Goal: Complete application form

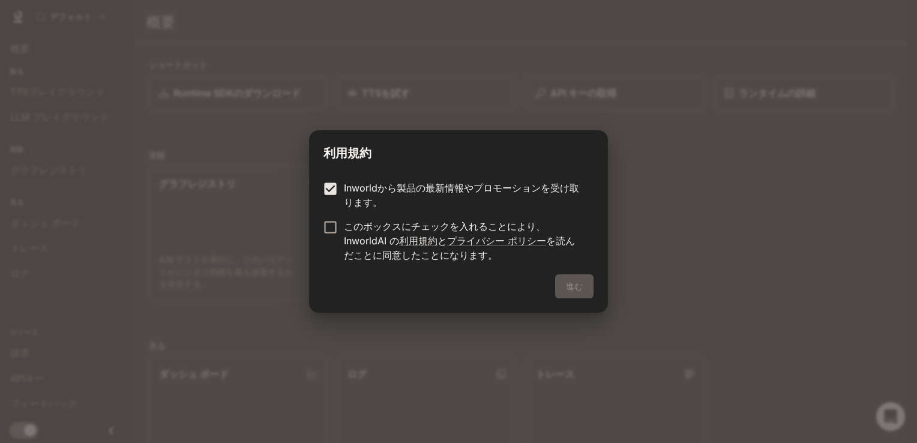
click at [337, 250] on label "このボックスにチェックを入れることにより、InworldAI の 利用規約 と プライバシー ポリシー を読んだことに同意したことになります。" at bounding box center [450, 240] width 267 height 43
click at [568, 284] on button "進む" at bounding box center [574, 286] width 38 height 24
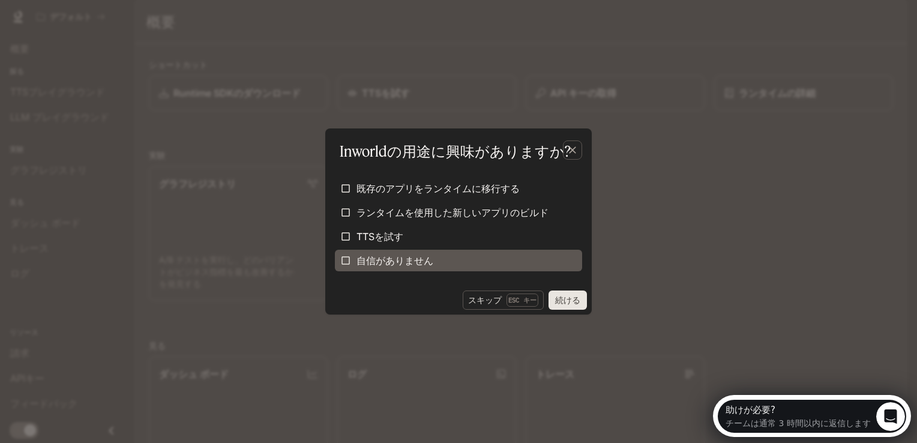
click at [398, 254] on span "自信がありません" at bounding box center [394, 260] width 77 height 14
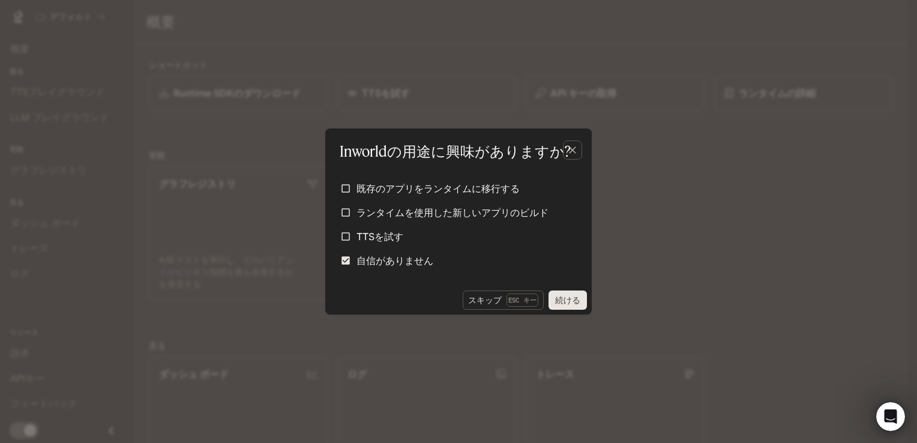
click at [577, 304] on button "続ける" at bounding box center [567, 299] width 38 height 19
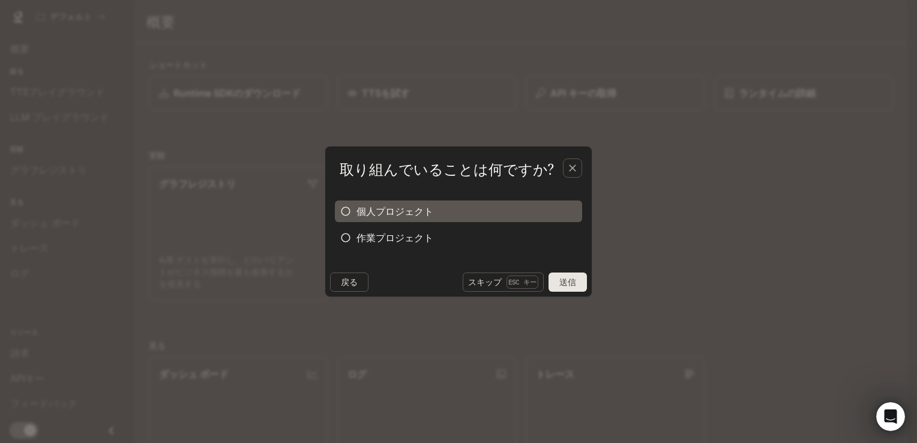
click at [389, 217] on span "個人プロジェクト" at bounding box center [394, 211] width 77 height 14
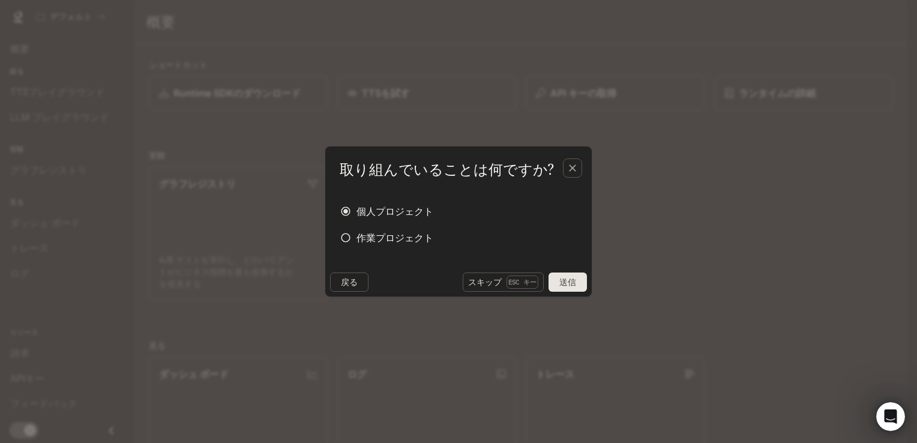
click at [560, 275] on button "送信" at bounding box center [567, 281] width 38 height 19
